Goal: Obtain resource: Download file/media

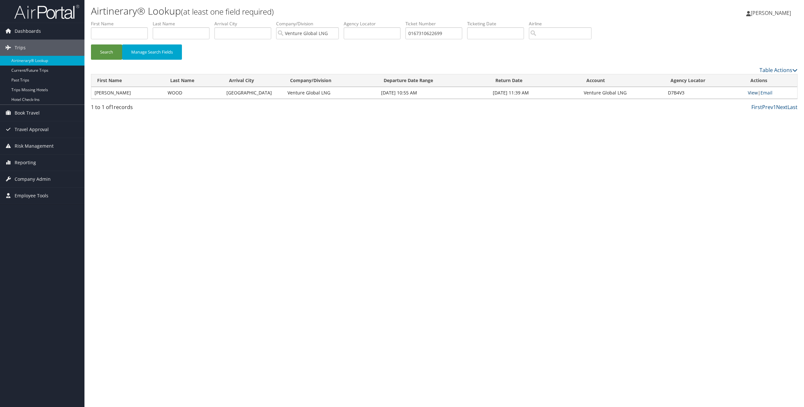
click at [752, 92] on link "View" at bounding box center [753, 93] width 10 height 6
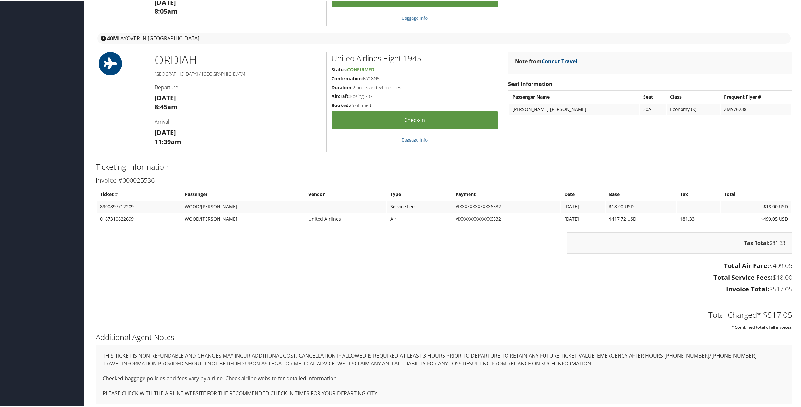
scroll to position [716, 0]
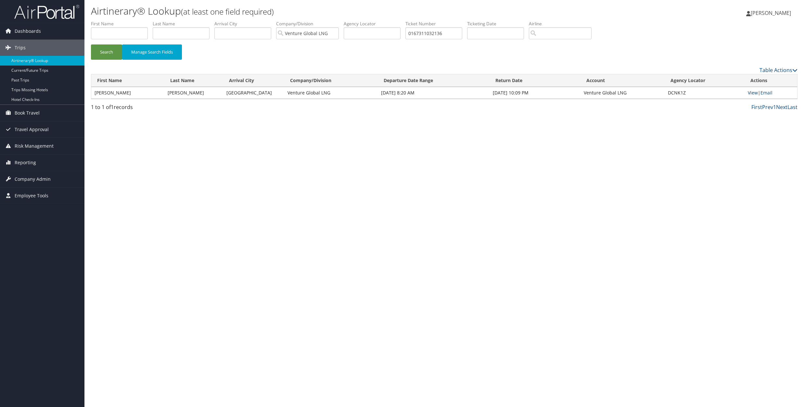
click at [751, 93] on link "View" at bounding box center [753, 93] width 10 height 6
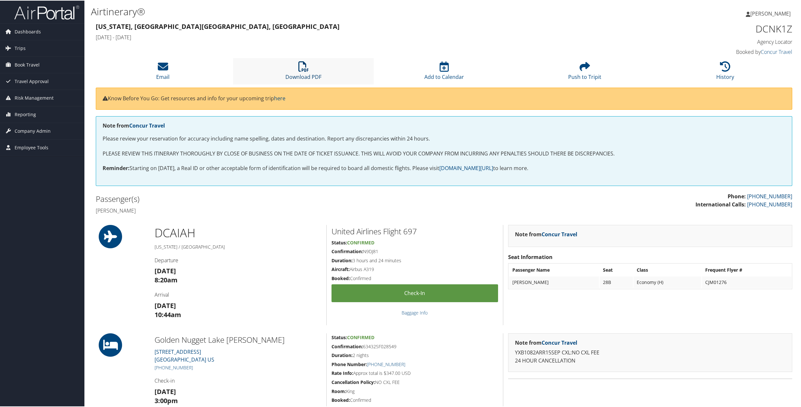
click at [301, 74] on link "Download PDF" at bounding box center [303, 72] width 36 height 16
